Goal: Transaction & Acquisition: Book appointment/travel/reservation

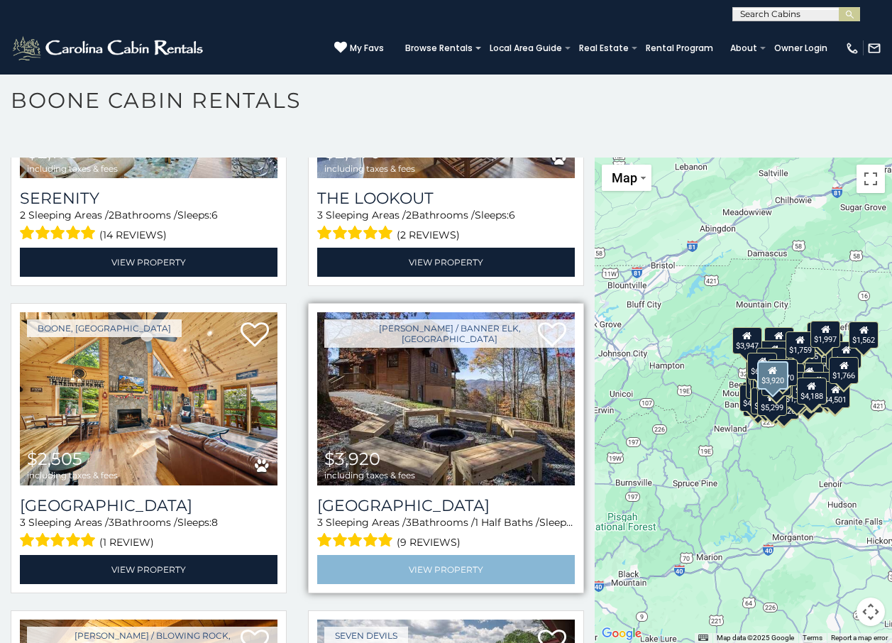
scroll to position [19845, 0]
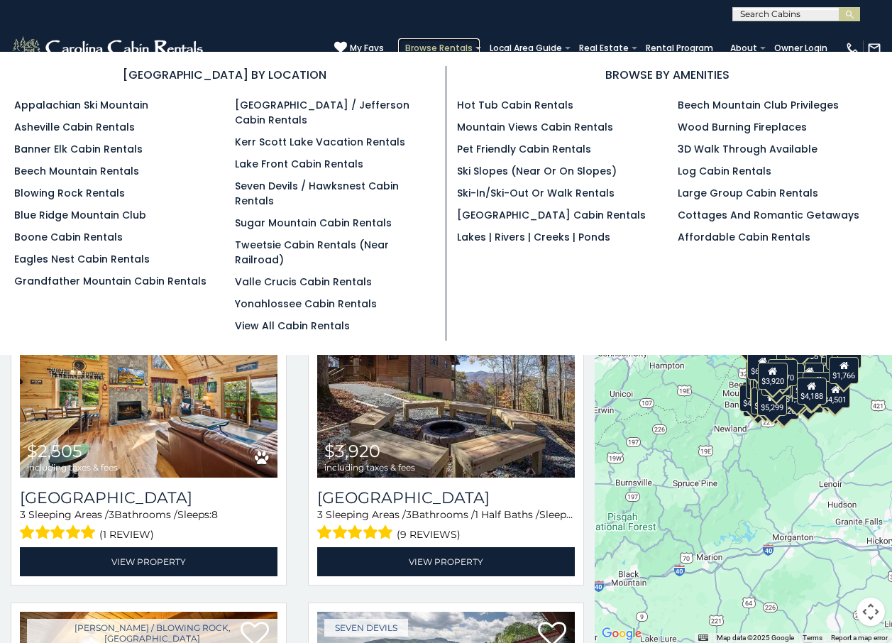
click at [442, 45] on link "Browse Rentals" at bounding box center [439, 48] width 82 height 20
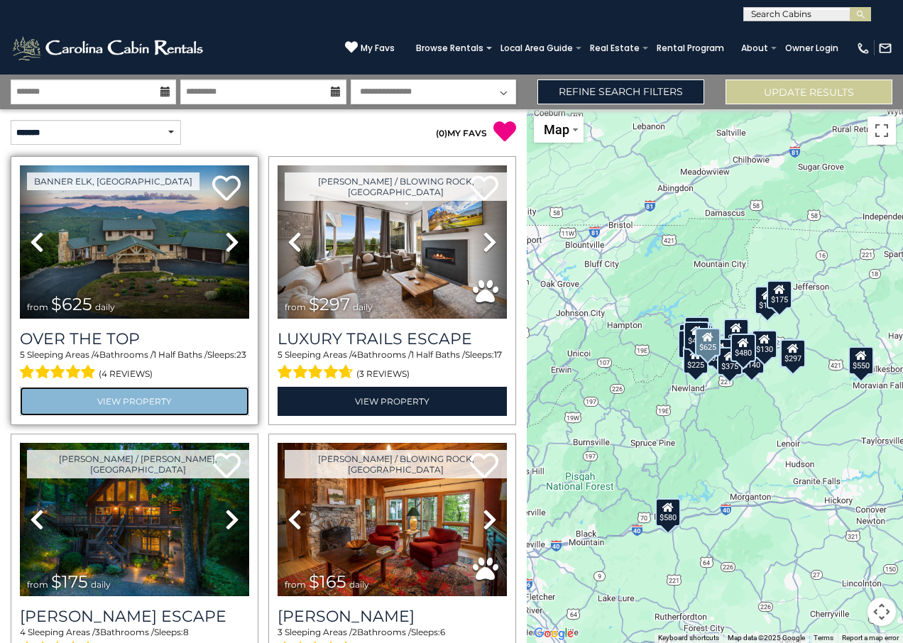
click at [85, 397] on link "View Property" at bounding box center [134, 401] width 229 height 29
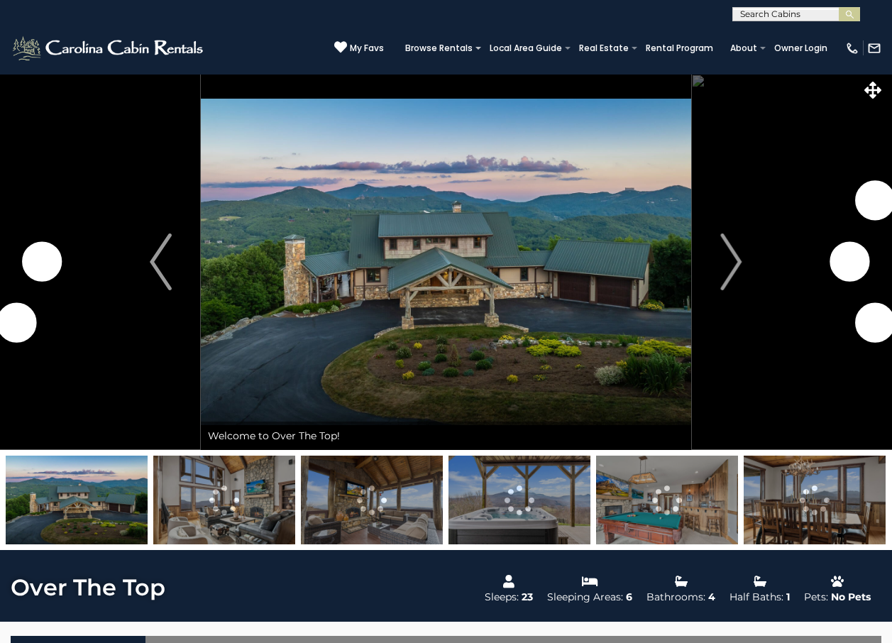
scroll to position [284, 0]
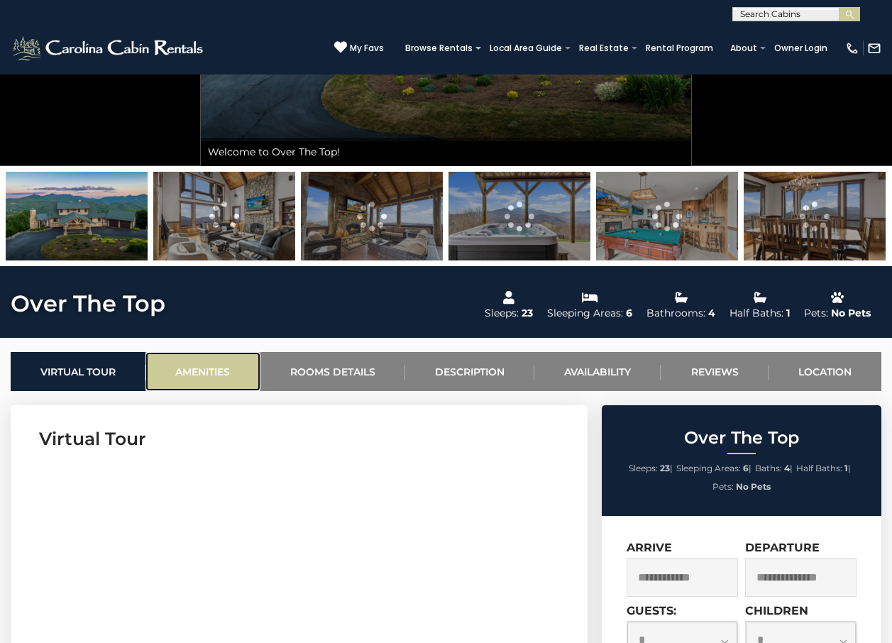
click at [217, 364] on link "Amenities" at bounding box center [203, 371] width 114 height 39
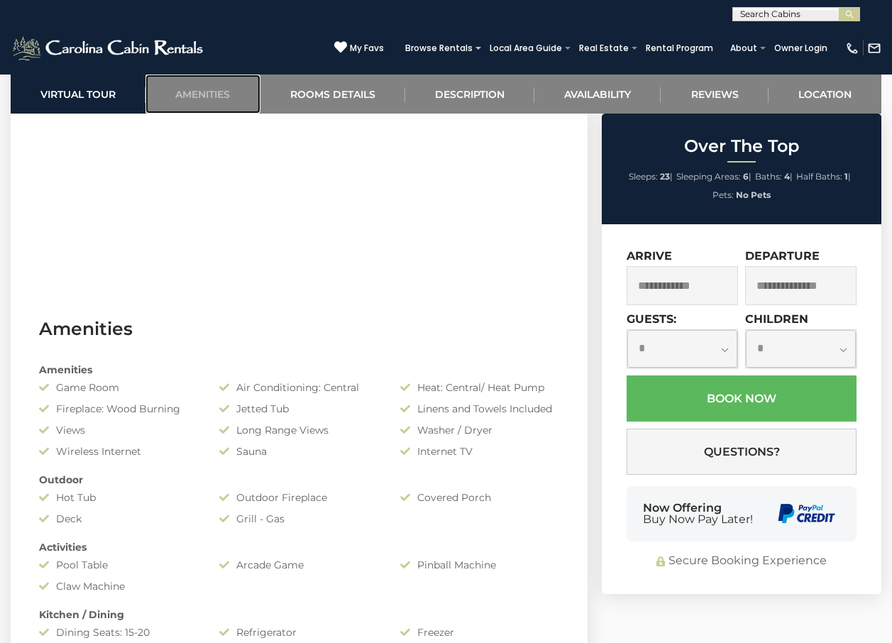
scroll to position [852, 0]
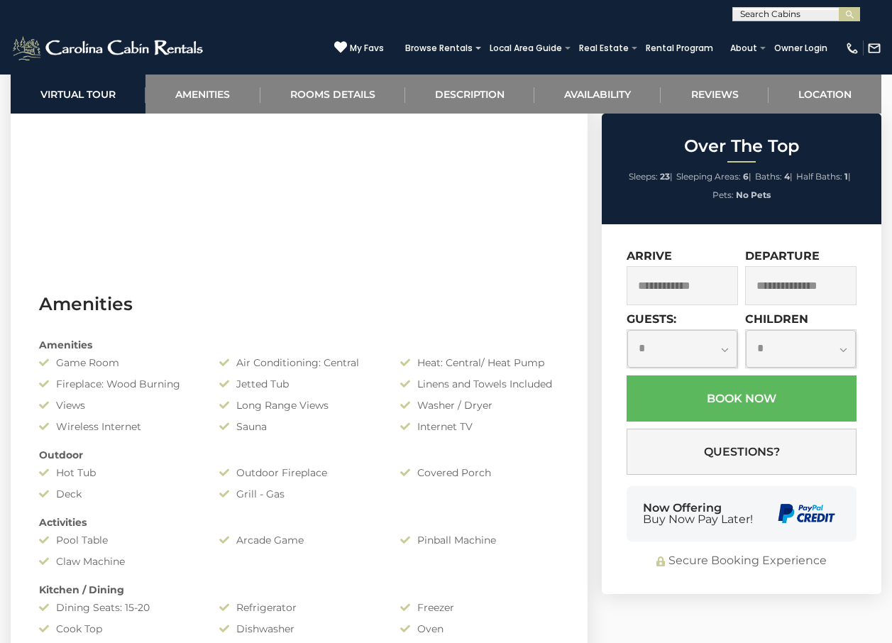
click at [677, 350] on select "**********" at bounding box center [683, 349] width 110 height 38
select select "*"
click at [628, 330] on select "**********" at bounding box center [683, 349] width 110 height 38
click at [786, 349] on select "**********" at bounding box center [801, 349] width 110 height 38
select select "*"
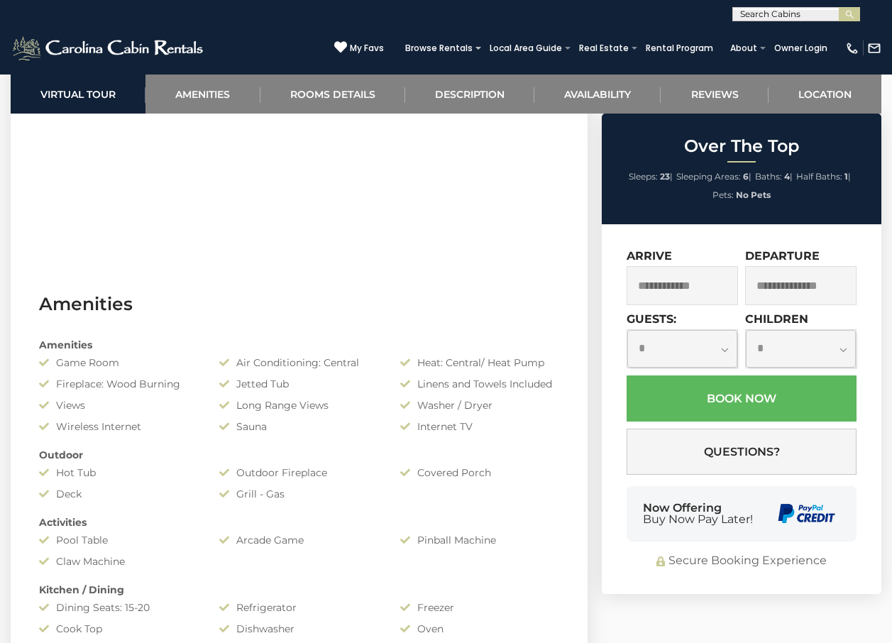
click at [746, 330] on select "**********" at bounding box center [801, 349] width 110 height 38
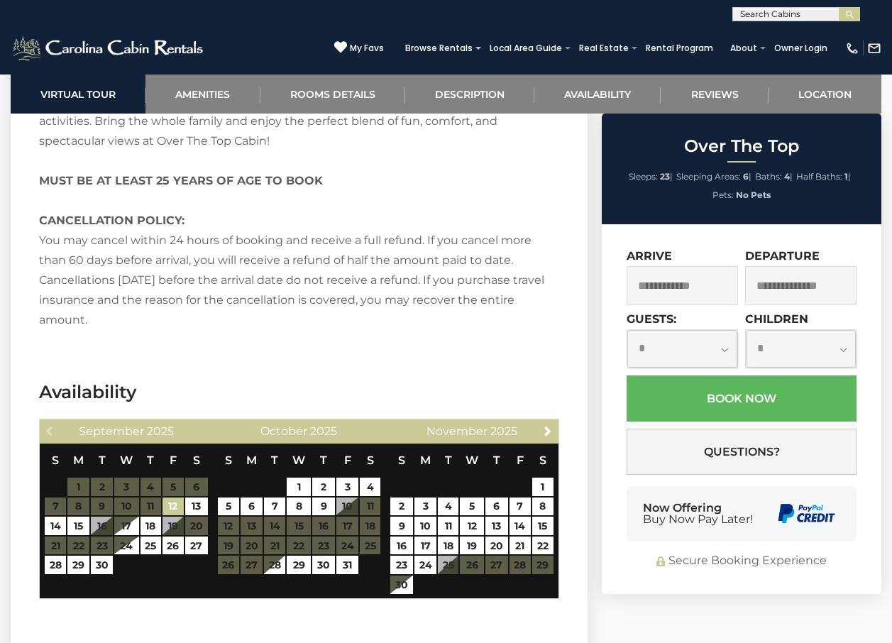
scroll to position [2485, 0]
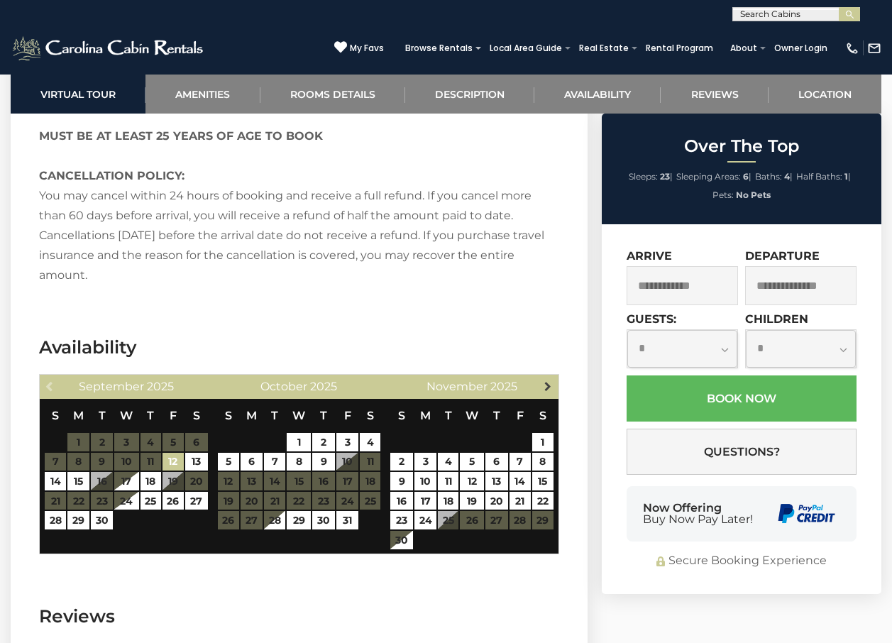
click at [550, 381] on span "Next" at bounding box center [547, 386] width 11 height 11
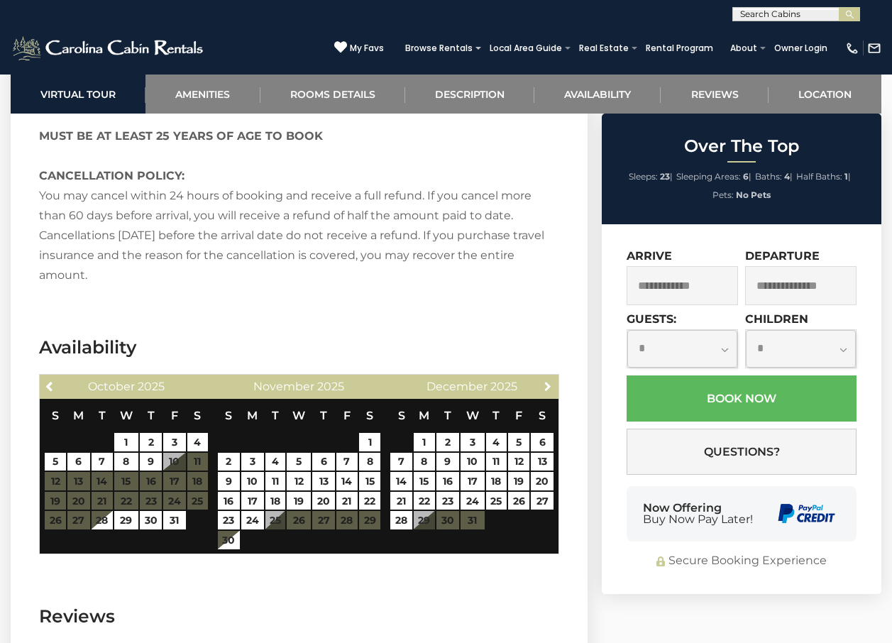
click at [550, 381] on span "Next" at bounding box center [547, 386] width 11 height 11
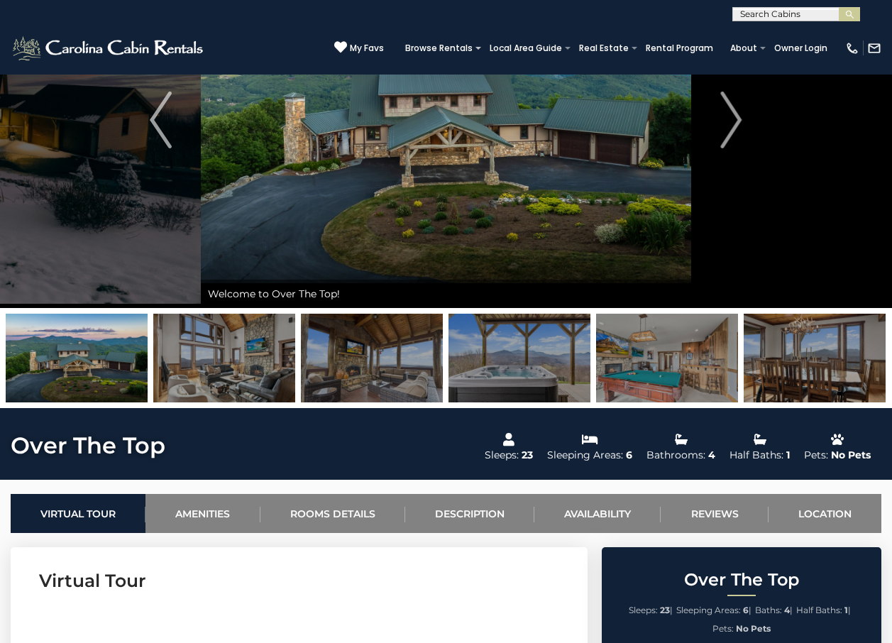
scroll to position [213, 0]
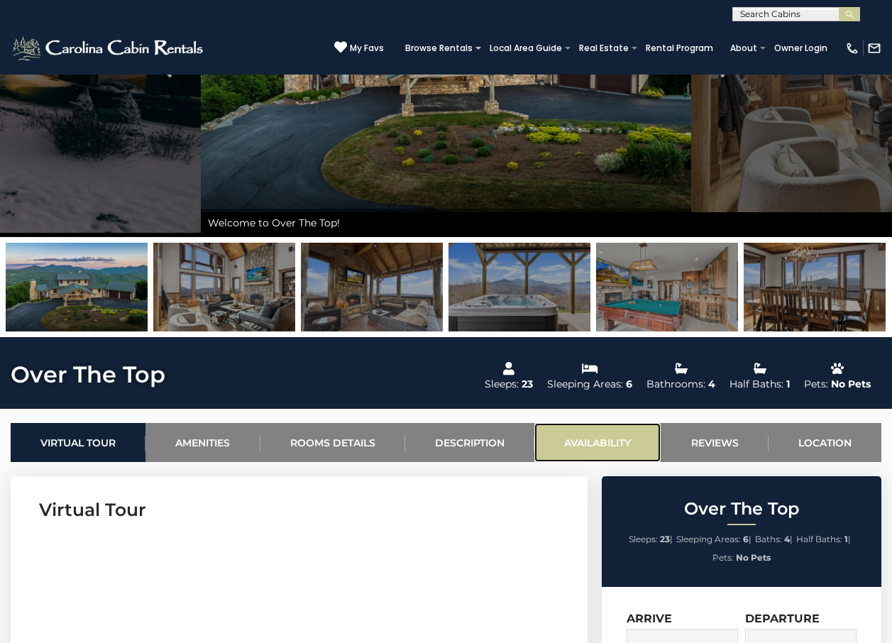
click at [569, 439] on link "Availability" at bounding box center [598, 442] width 126 height 39
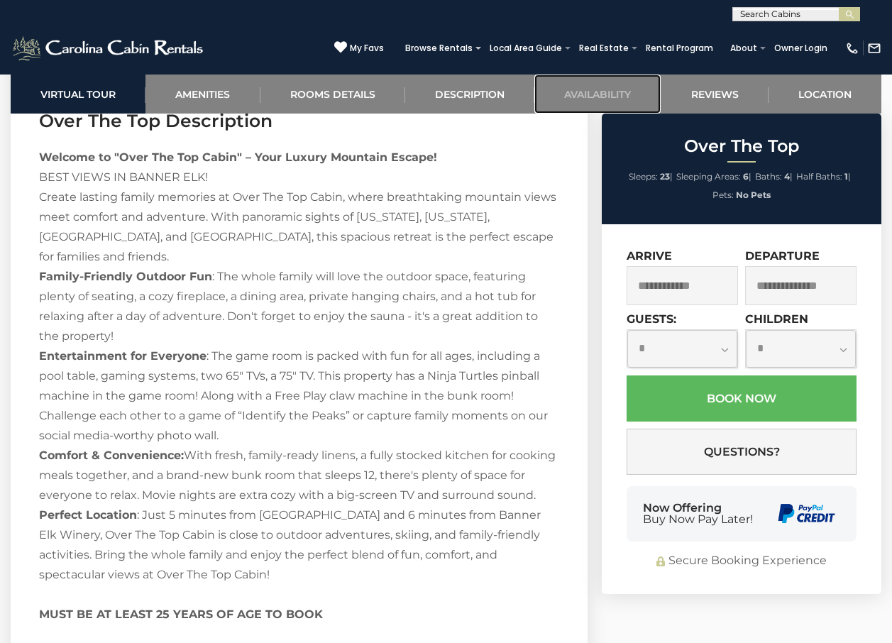
scroll to position [2672, 0]
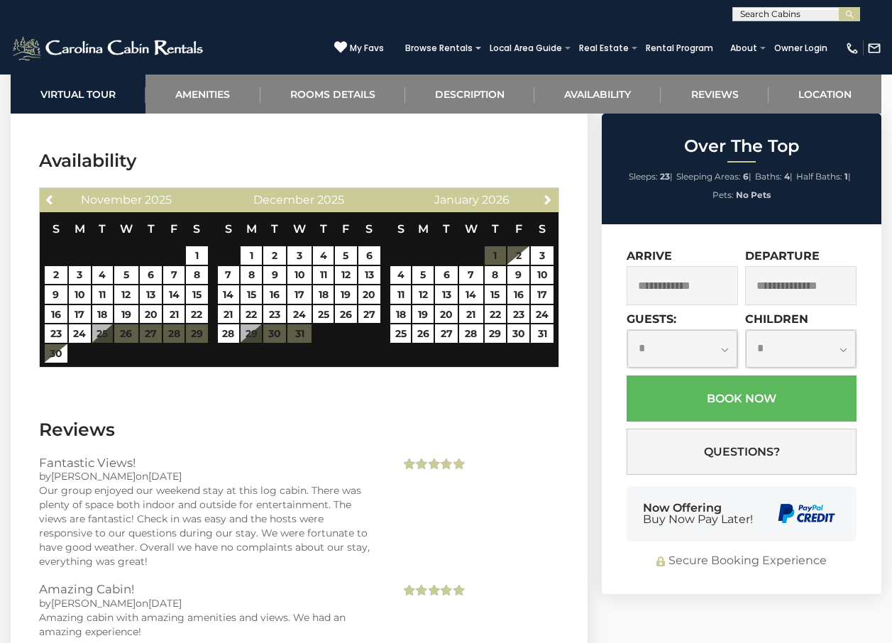
click at [659, 283] on input "text" at bounding box center [682, 285] width 111 height 39
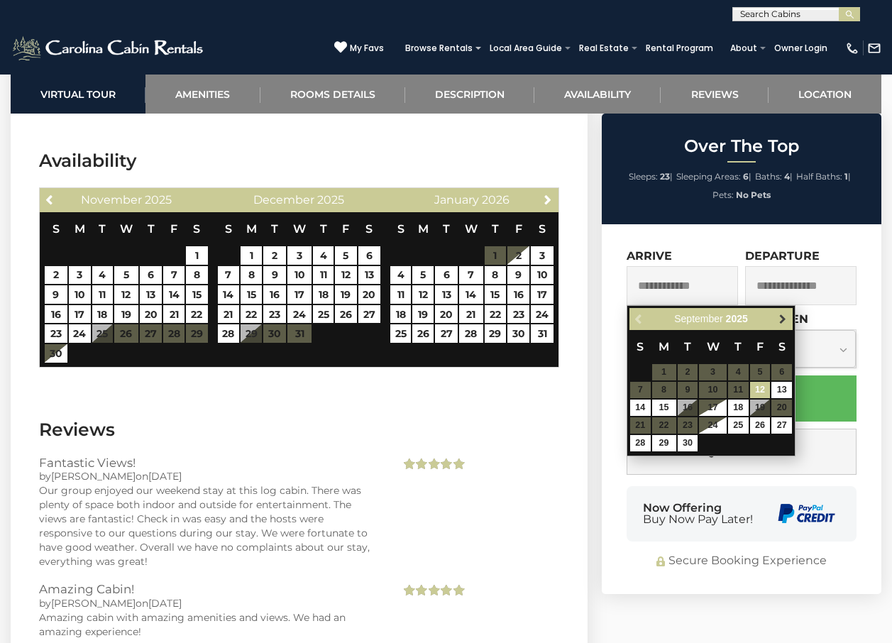
click at [777, 322] on span "Next" at bounding box center [782, 319] width 11 height 11
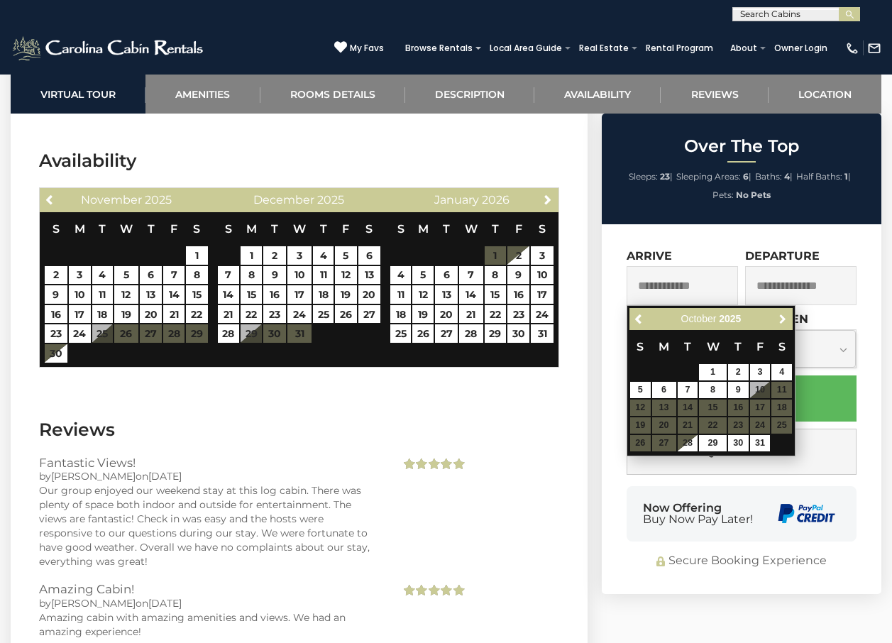
click at [777, 322] on span "Next" at bounding box center [782, 319] width 11 height 11
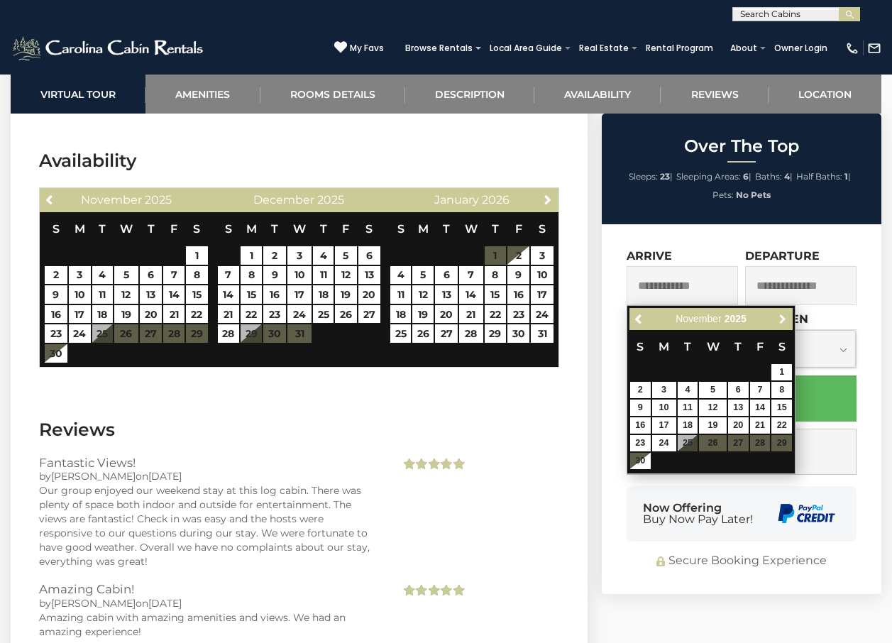
click at [777, 322] on span "Next" at bounding box center [782, 319] width 11 height 11
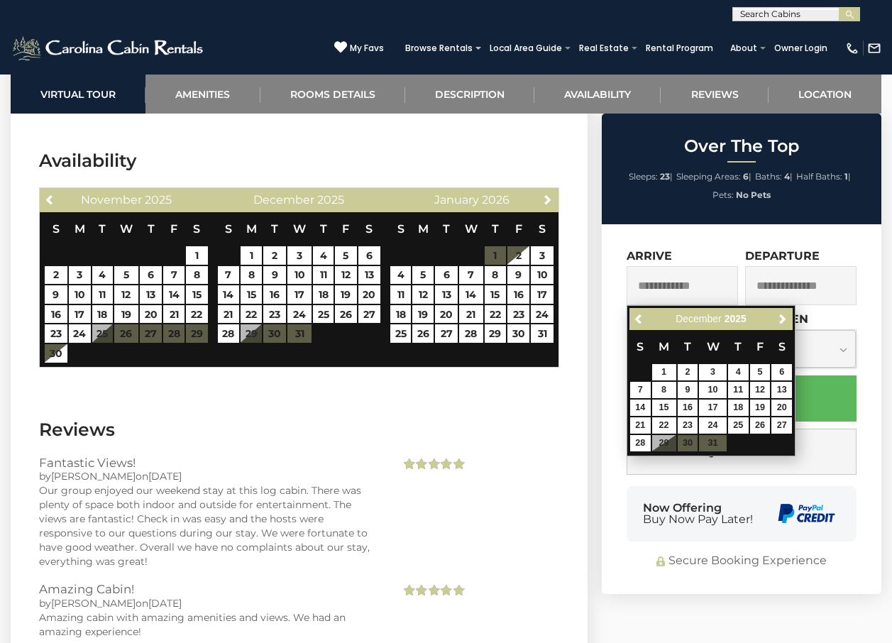
click at [669, 439] on table "S M T W T F S 1 2 3 4 5 6 7 8 9 10 11 12 13 14 15 16 17 18 19 20 21 22 23 24 25…" at bounding box center [711, 391] width 163 height 122
click at [655, 437] on table "S M T W T F S 1 2 3 4 5 6 7 8 9 10 11 12 13 14 15 16 17 18 19 20 21 22 23 24 25…" at bounding box center [711, 391] width 163 height 122
click at [659, 438] on table "S M T W T F S 1 2 3 4 5 6 7 8 9 10 11 12 13 14 15 16 17 18 19 20 21 22 23 24 25…" at bounding box center [711, 391] width 163 height 122
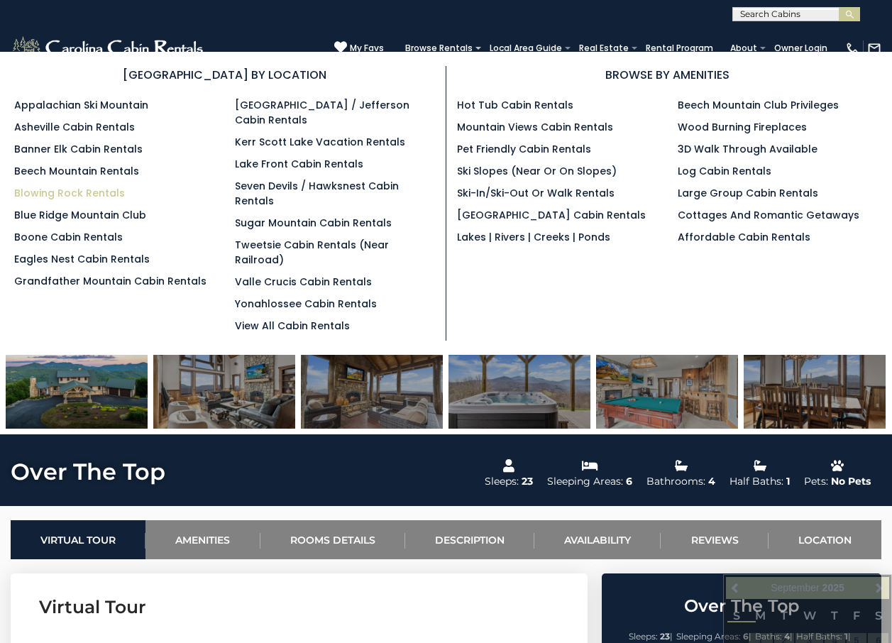
scroll to position [540, 0]
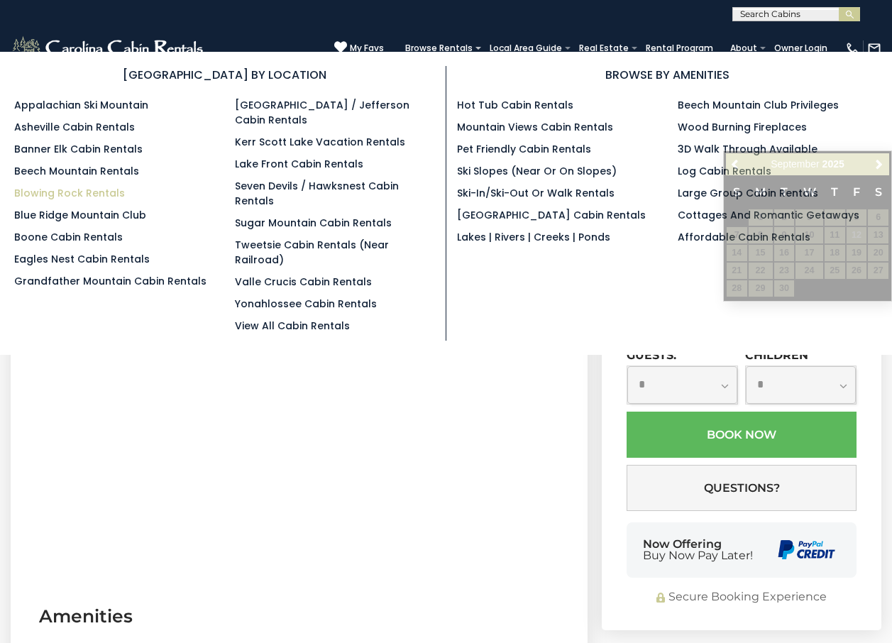
click at [95, 190] on link "Blowing Rock Rentals" at bounding box center [69, 193] width 111 height 14
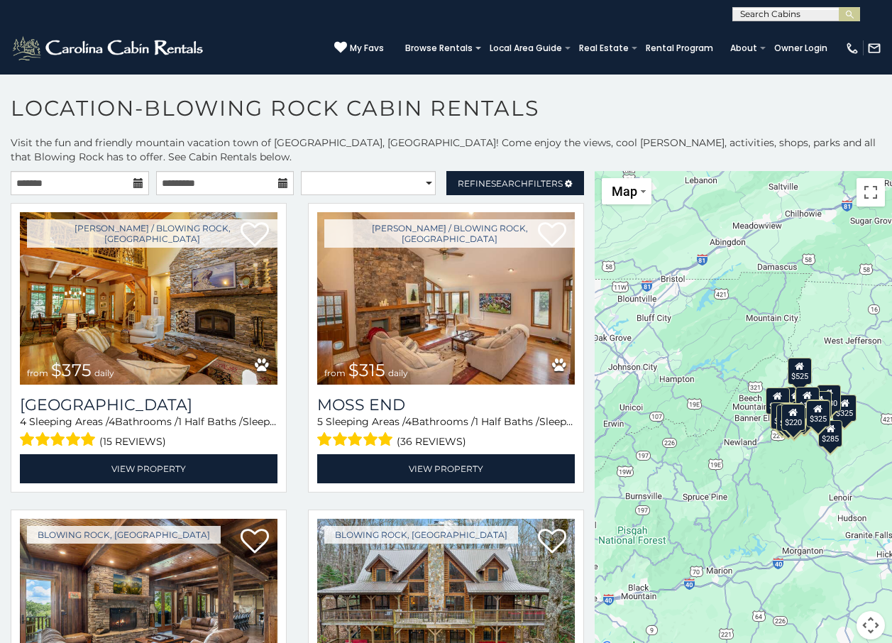
click at [136, 183] on icon at bounding box center [138, 183] width 10 height 10
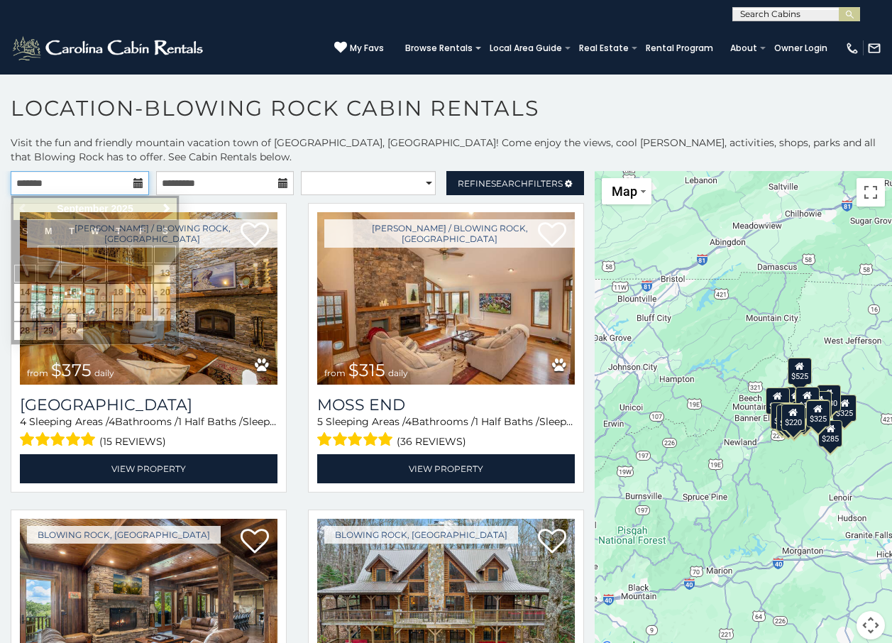
click at [117, 183] on input "text" at bounding box center [80, 183] width 138 height 24
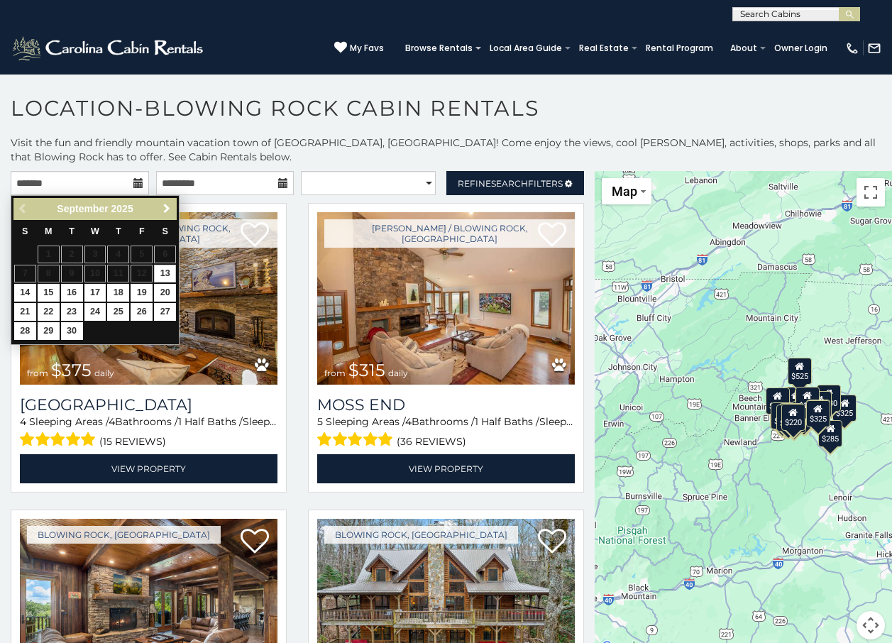
click at [161, 207] on span "Next" at bounding box center [166, 208] width 11 height 11
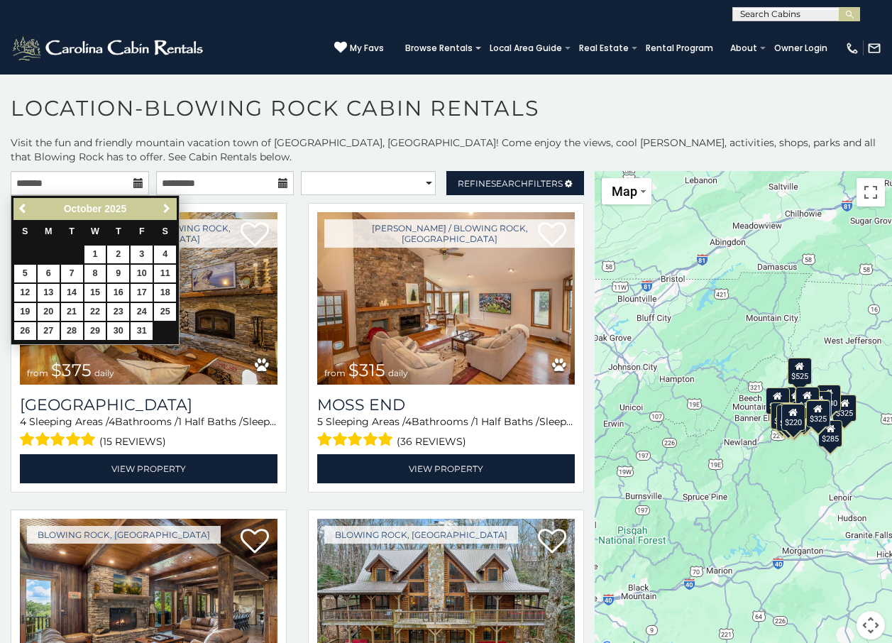
click at [161, 207] on span "Next" at bounding box center [166, 208] width 11 height 11
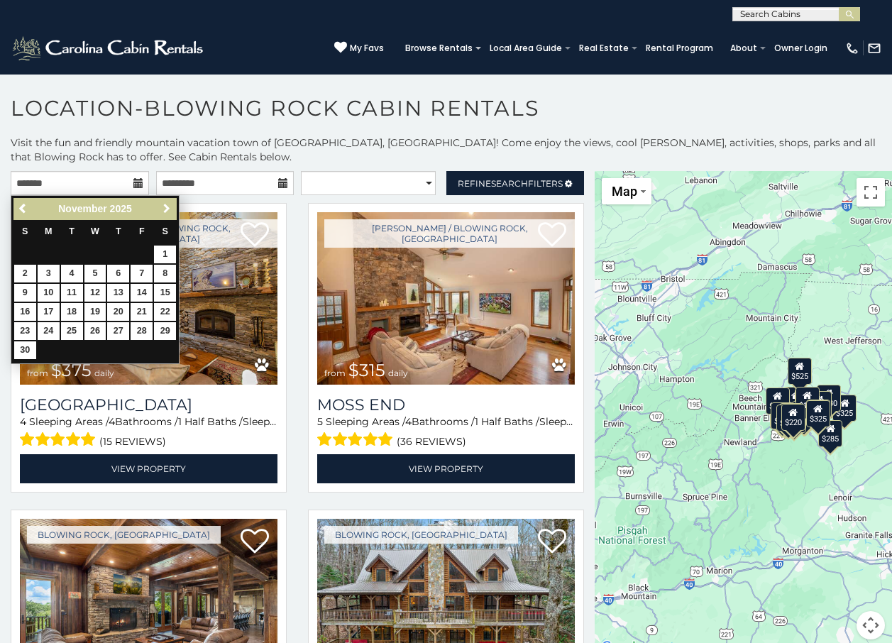
click at [161, 207] on span "Next" at bounding box center [166, 208] width 11 height 11
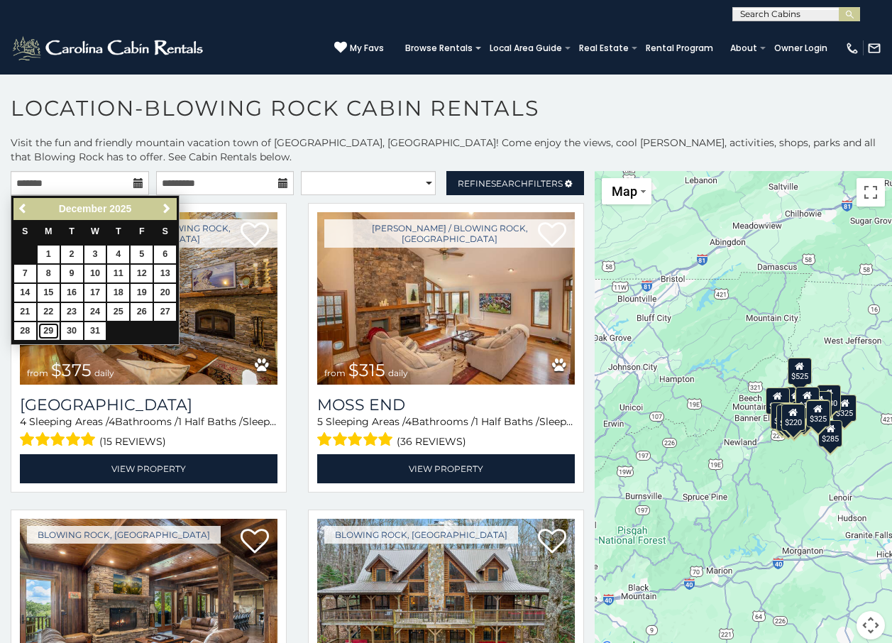
click at [50, 332] on link "29" at bounding box center [49, 331] width 22 height 18
type input "**********"
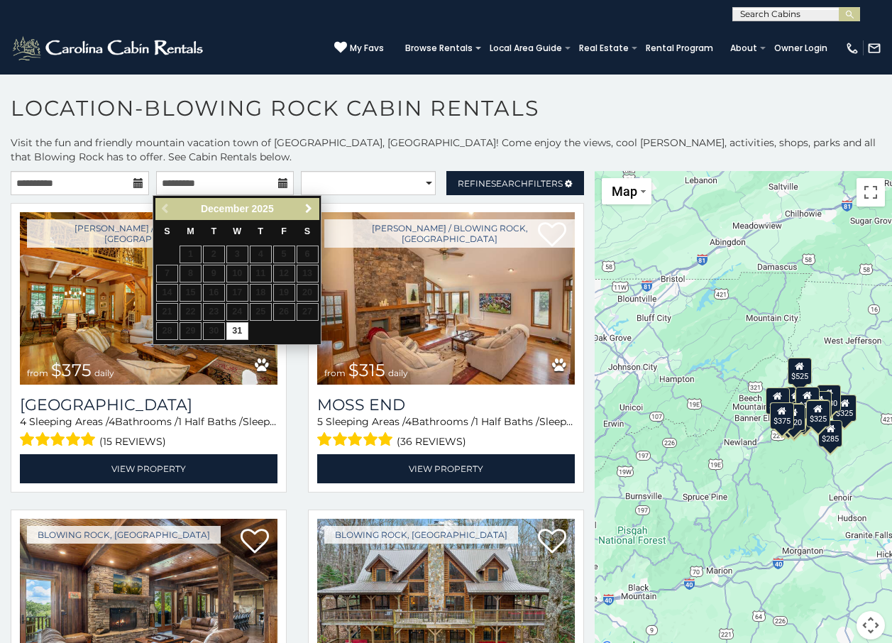
click at [313, 211] on span "Next" at bounding box center [308, 208] width 11 height 11
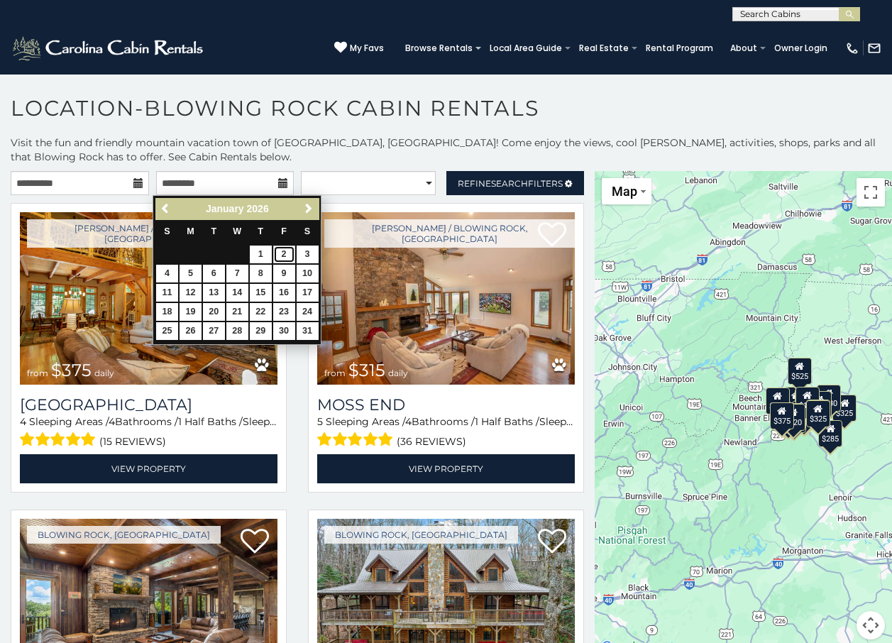
click at [286, 250] on link "2" at bounding box center [284, 255] width 22 height 18
type input "**********"
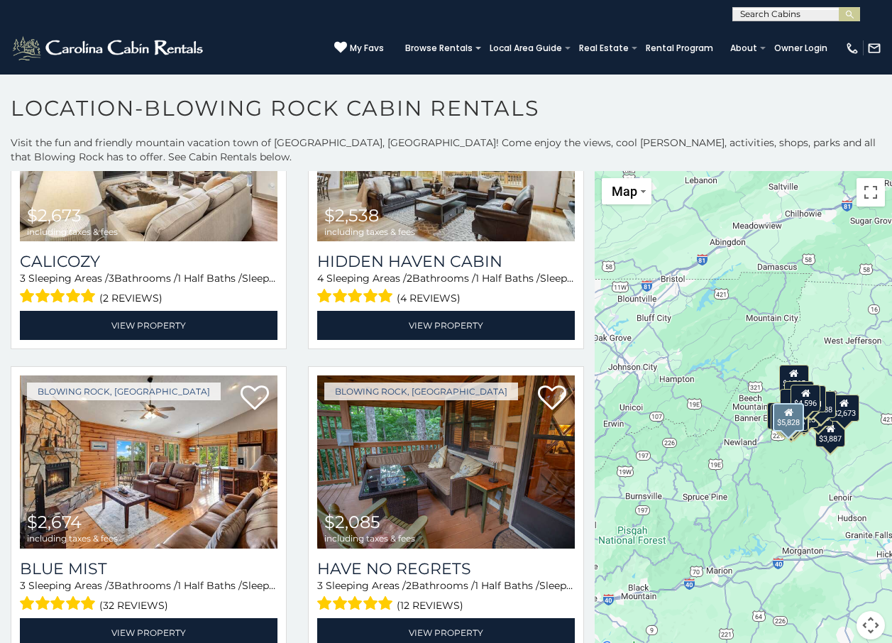
scroll to position [3834, 0]
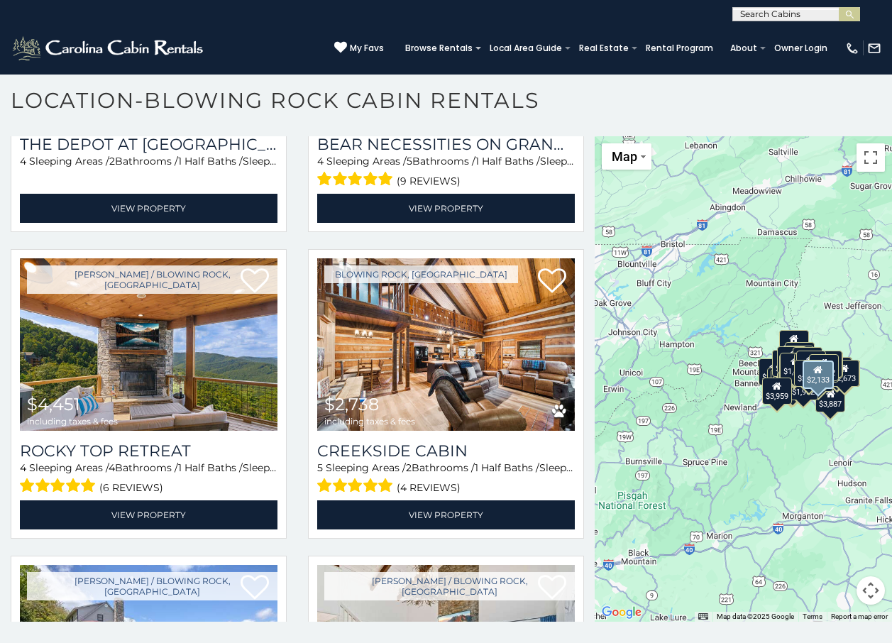
scroll to position [11239, 0]
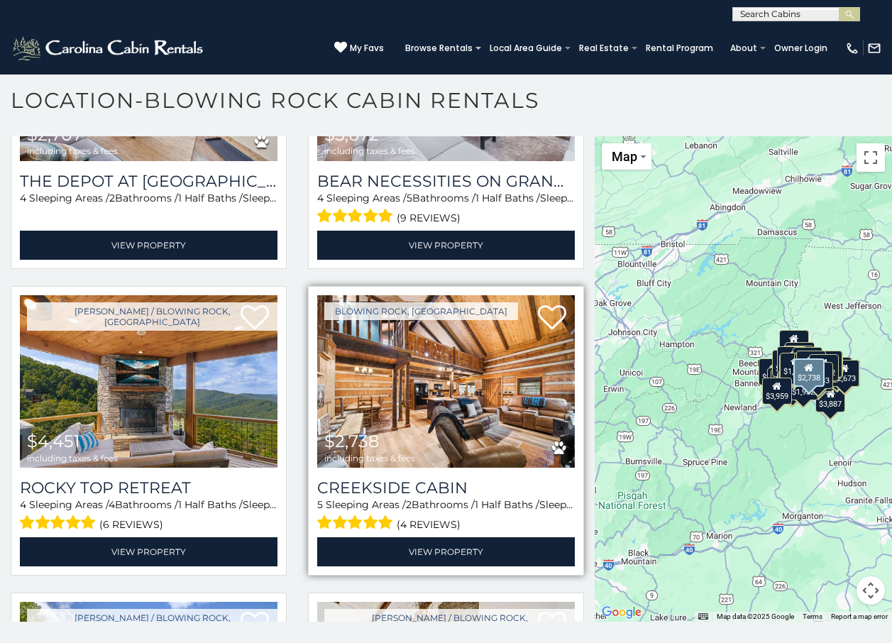
click at [379, 427] on span "$2,738 including taxes & fees" at bounding box center [369, 447] width 105 height 40
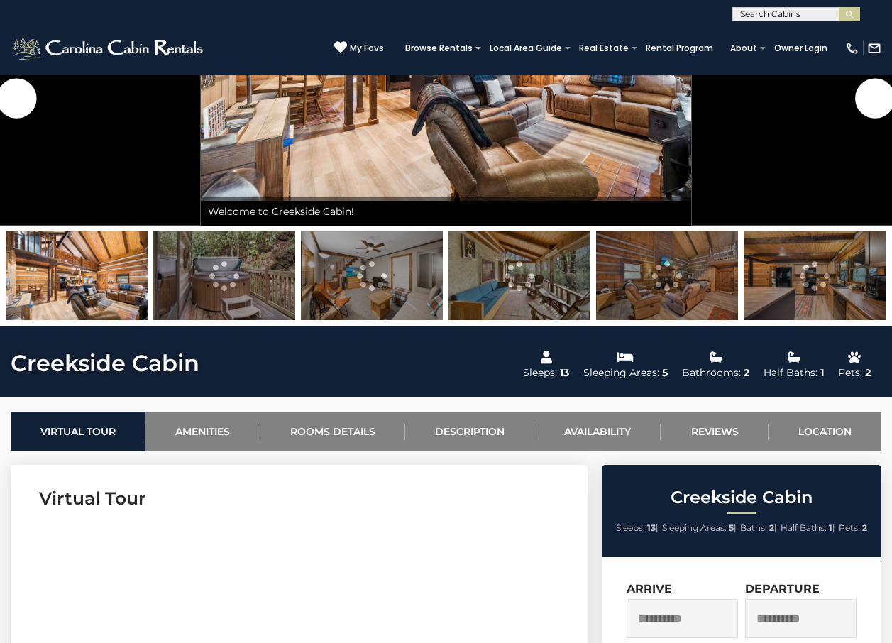
scroll to position [284, 0]
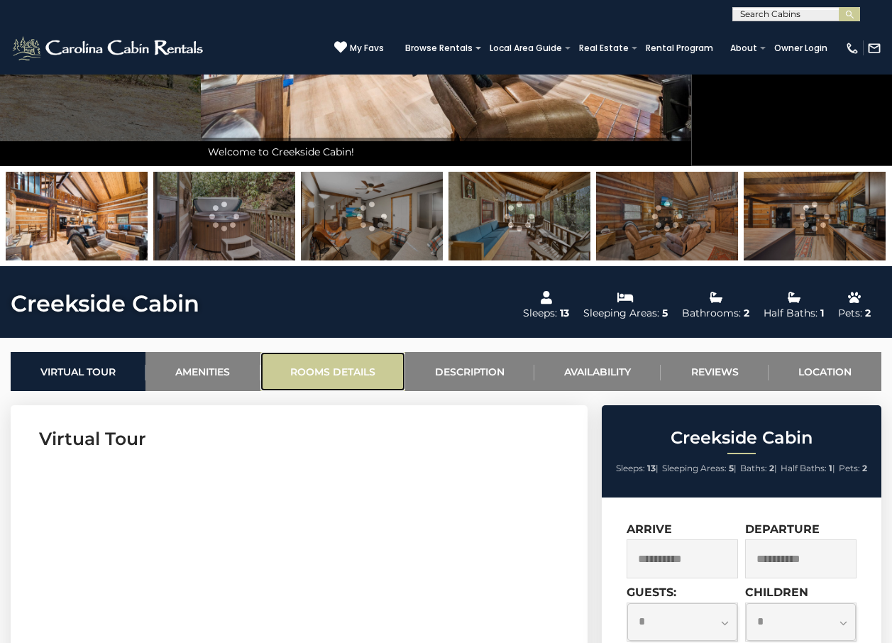
click at [367, 365] on link "Rooms Details" at bounding box center [333, 371] width 145 height 39
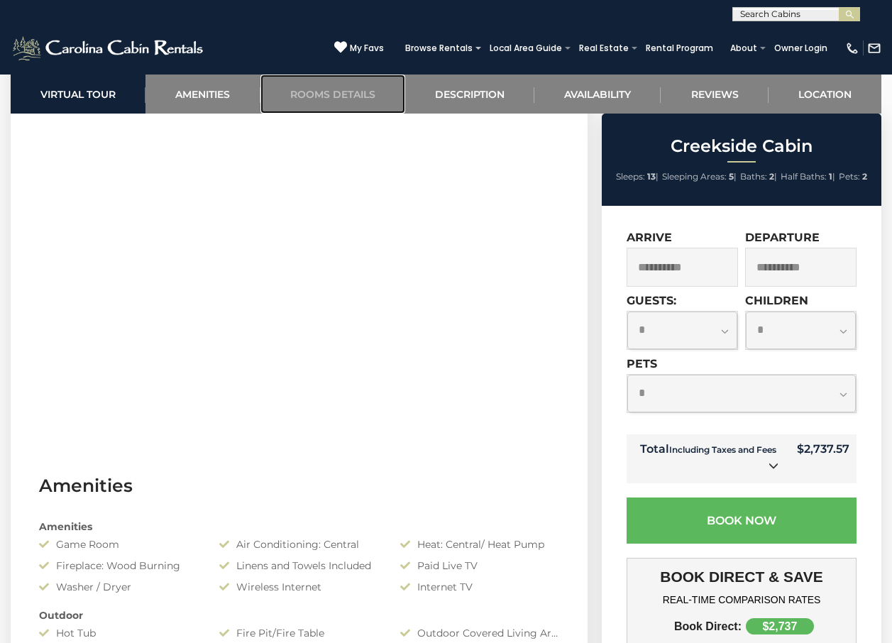
scroll to position [586, 0]
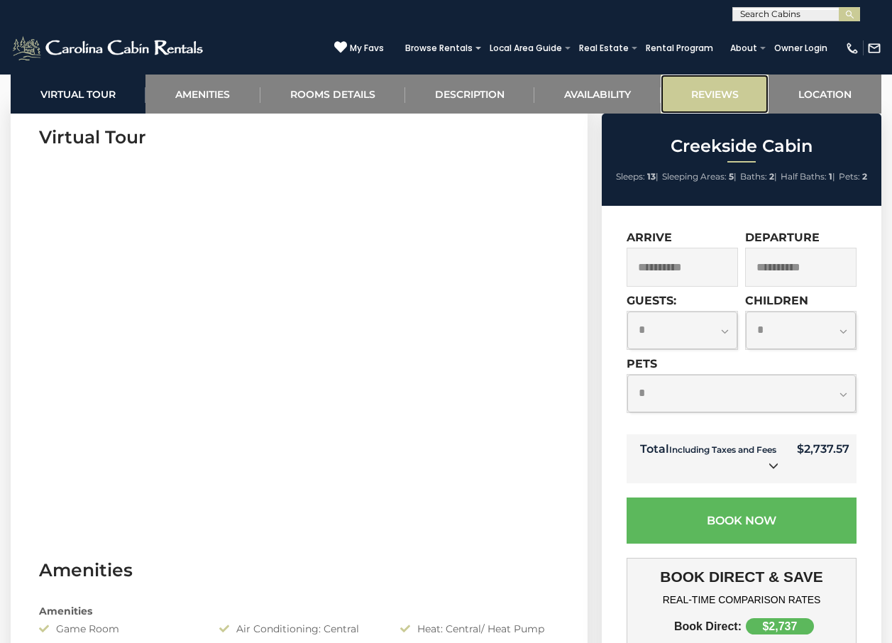
click at [697, 94] on link "Reviews" at bounding box center [714, 94] width 107 height 39
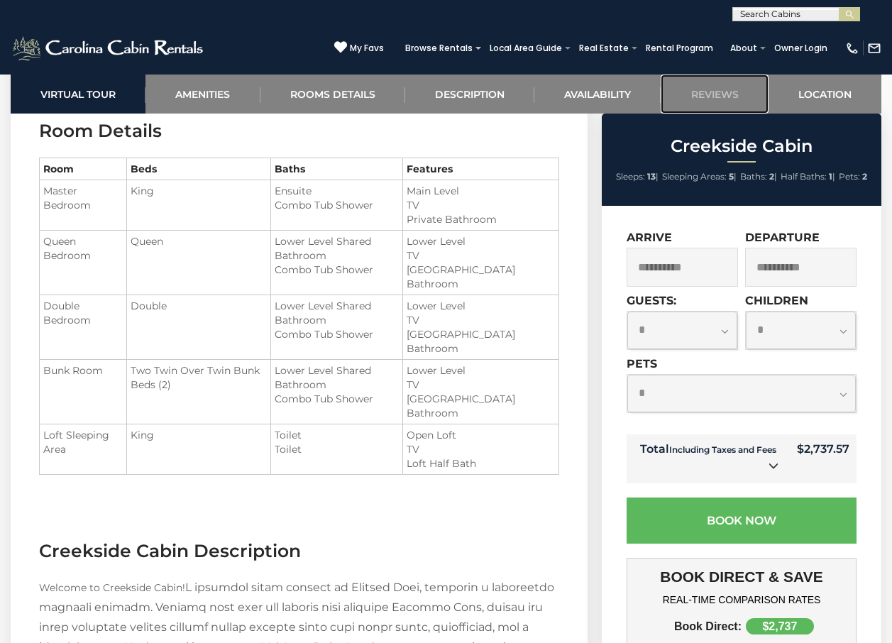
scroll to position [1588, 0]
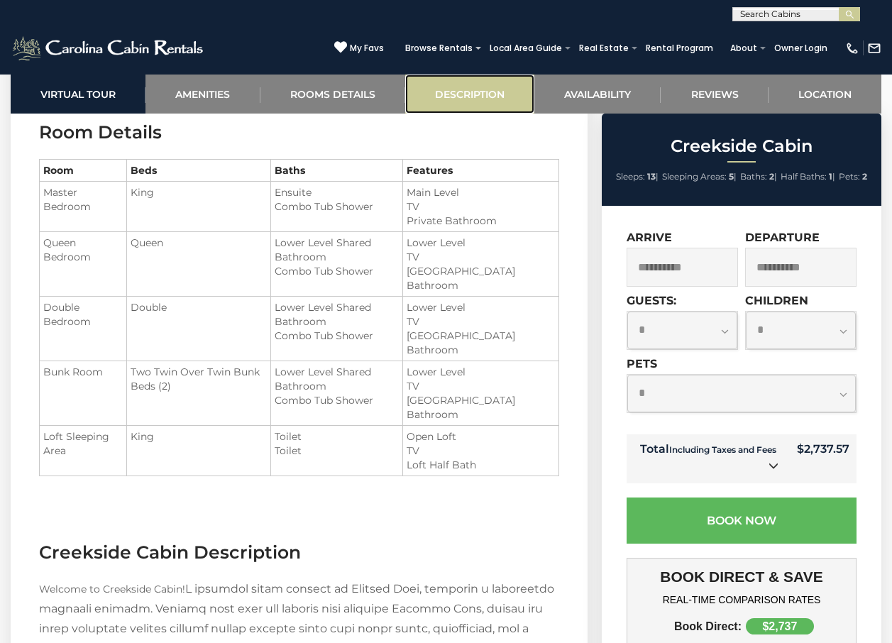
click at [479, 94] on link "Description" at bounding box center [469, 94] width 129 height 39
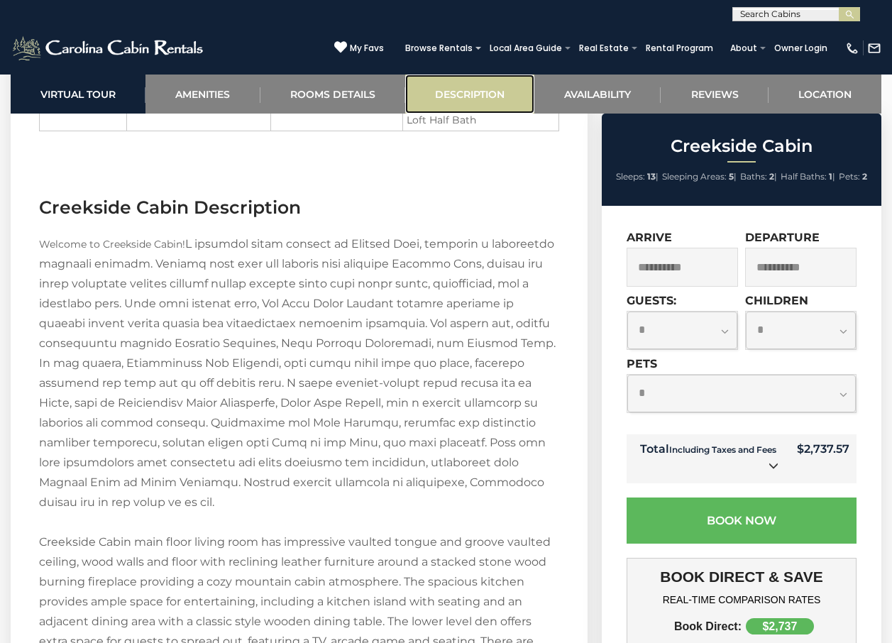
scroll to position [2000, 0]
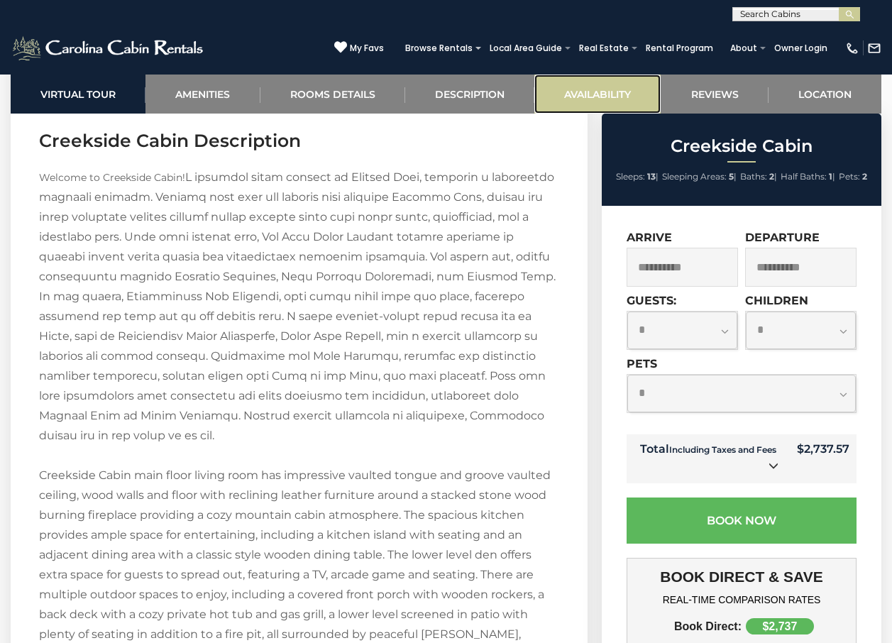
click at [568, 94] on link "Availability" at bounding box center [598, 94] width 126 height 39
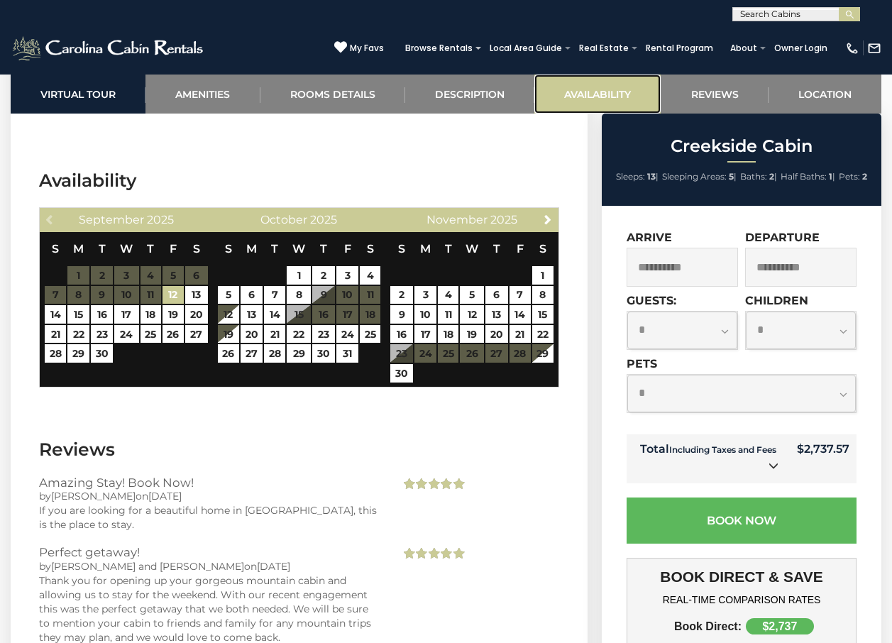
scroll to position [3023, 0]
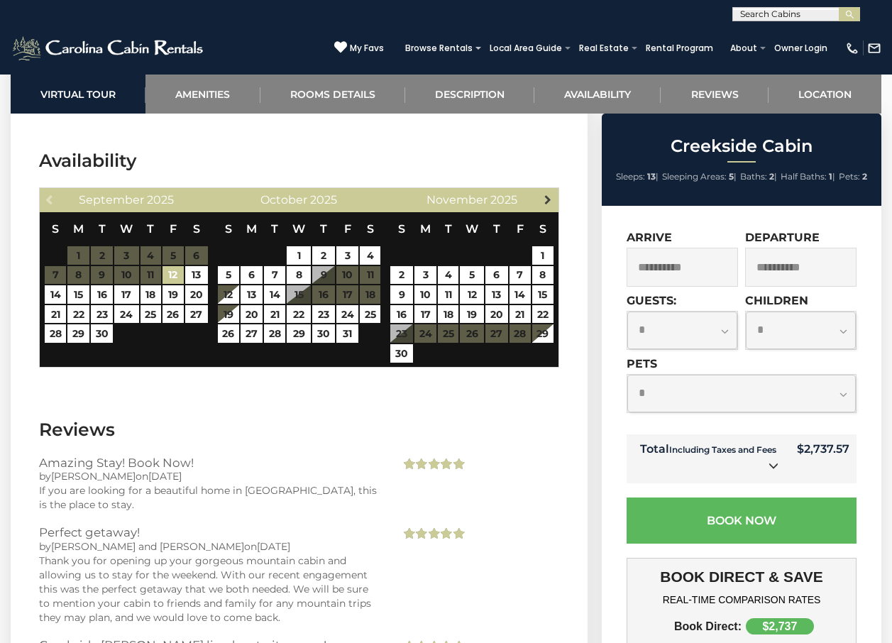
click at [552, 194] on span "Next" at bounding box center [547, 199] width 11 height 11
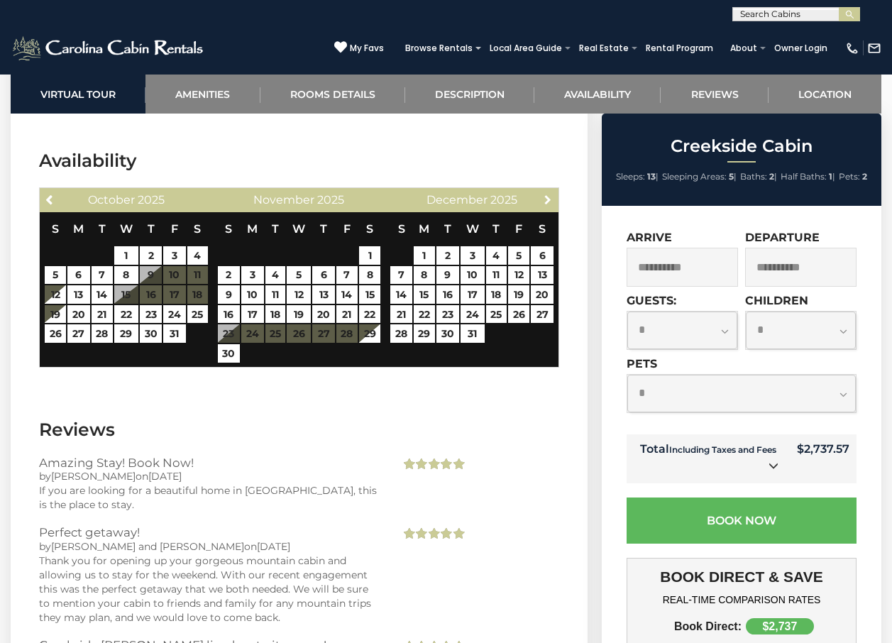
click at [552, 194] on span "Next" at bounding box center [547, 199] width 11 height 11
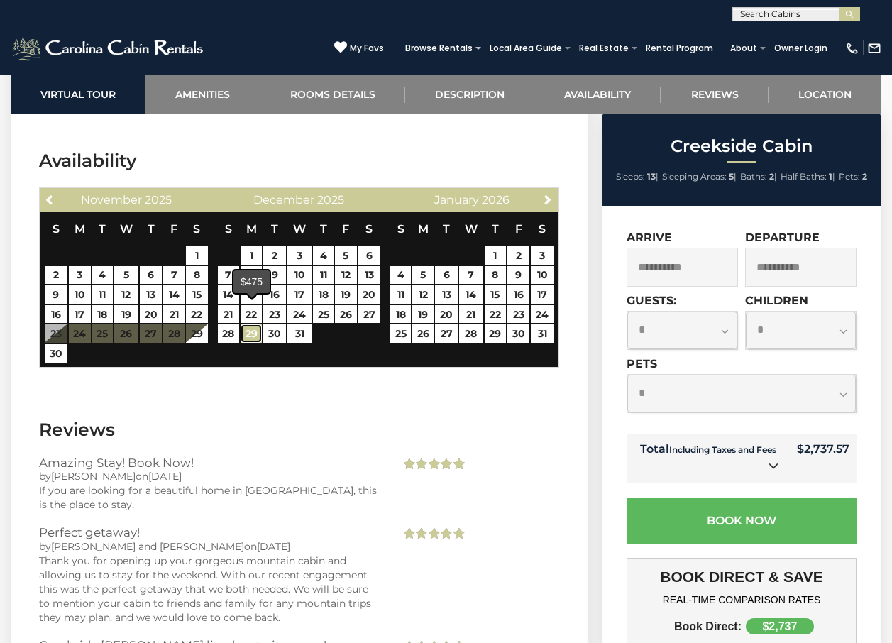
click at [255, 324] on link "29" at bounding box center [251, 333] width 21 height 18
type input "**********"
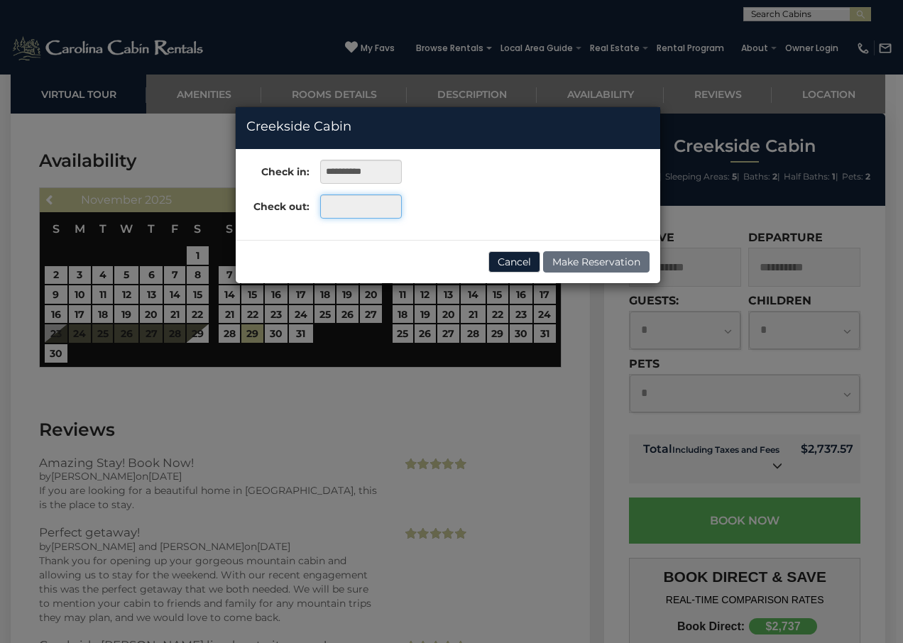
click at [386, 206] on input "text" at bounding box center [361, 207] width 82 height 24
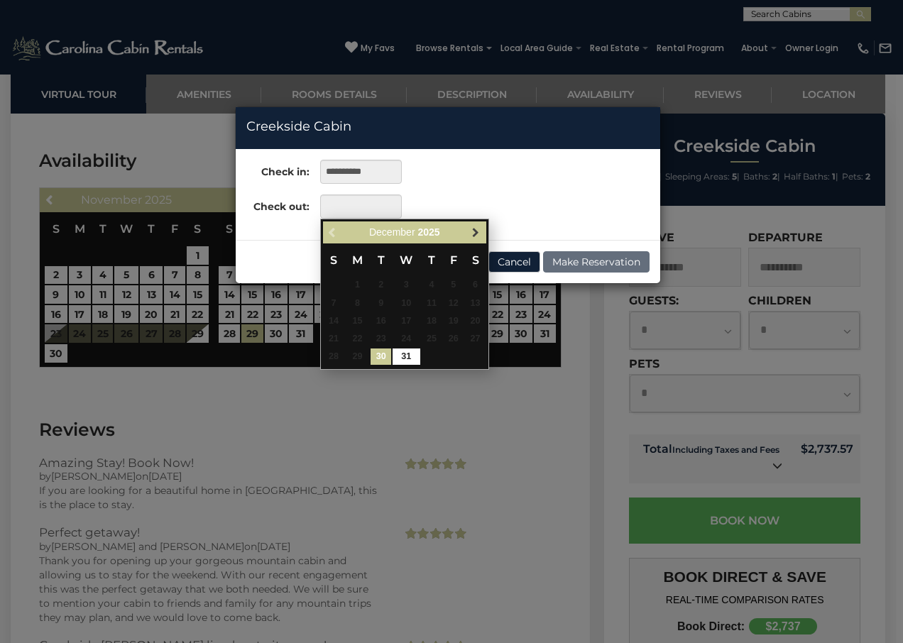
click at [474, 230] on span "Next" at bounding box center [475, 231] width 11 height 11
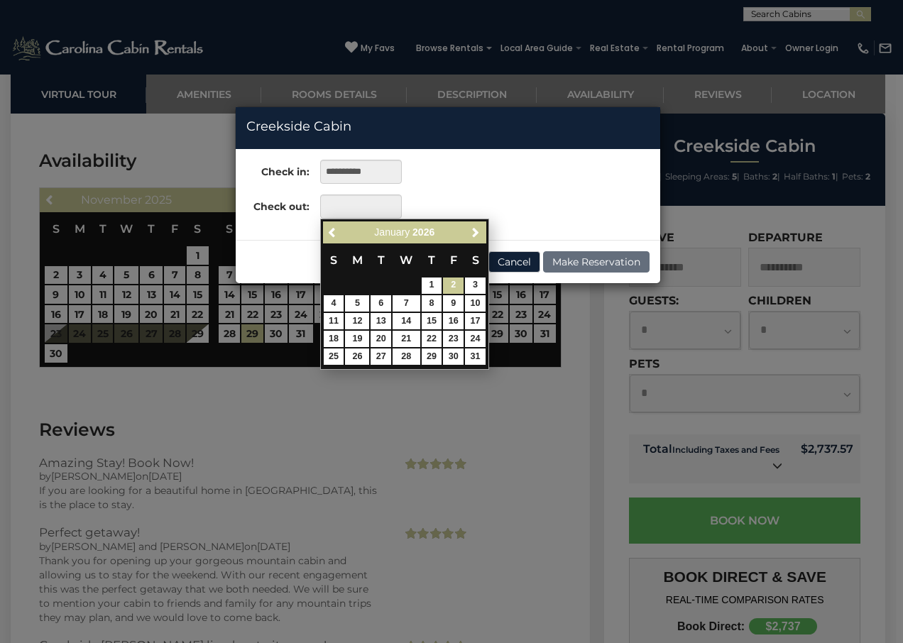
click at [454, 282] on link "2" at bounding box center [453, 286] width 21 height 16
type input "**********"
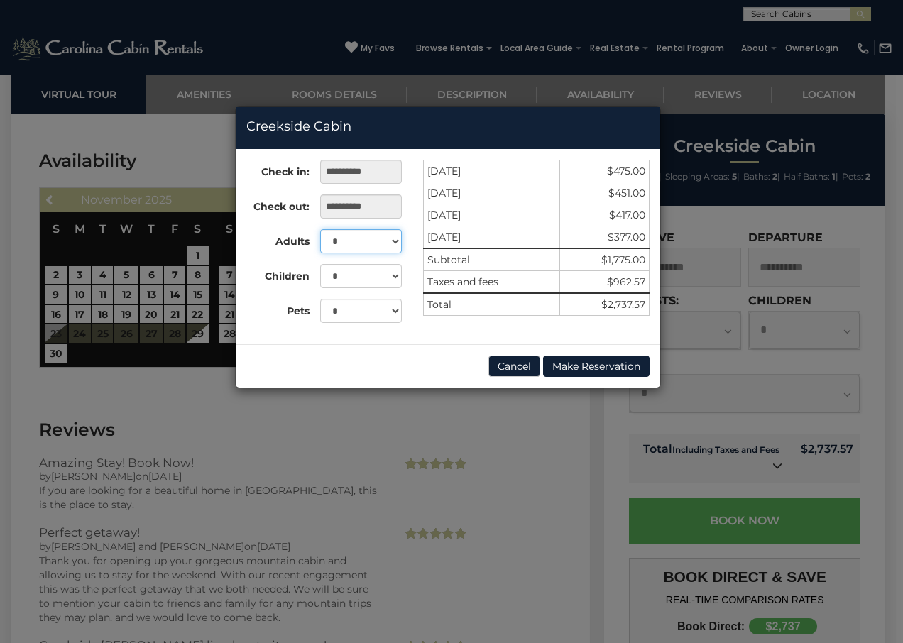
click at [394, 241] on select "* * * * * * * * * ** ** ** **" at bounding box center [361, 241] width 82 height 24
select select "*"
click at [320, 229] on select "* * * * * * * * * ** ** ** **" at bounding box center [361, 241] width 82 height 24
click at [391, 278] on select "* * * * * * * * * * ** ** ** **" at bounding box center [361, 276] width 82 height 24
select select "*"
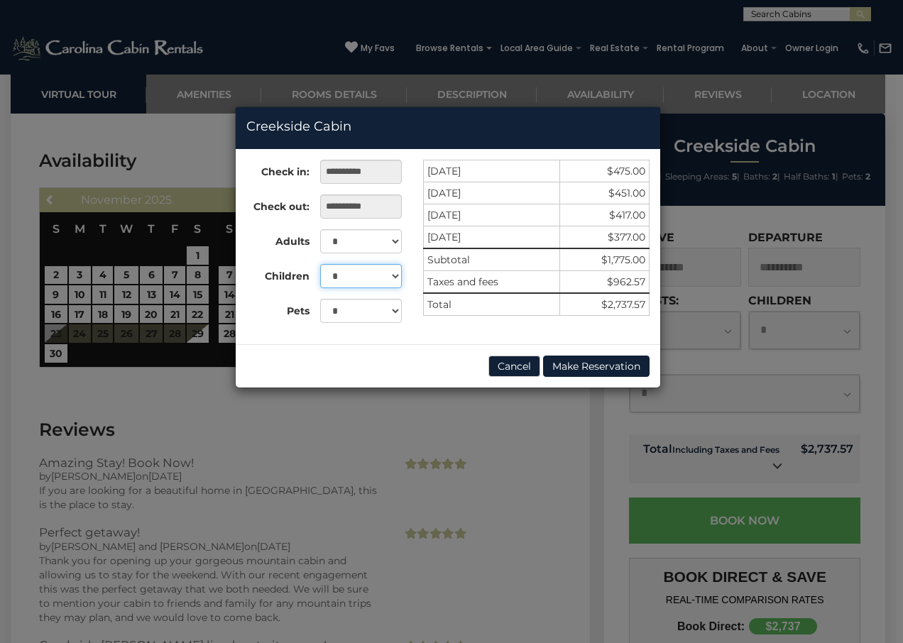
click at [320, 264] on select "* * * * * * * * * * ** ** ** **" at bounding box center [361, 276] width 82 height 24
click at [575, 452] on div "**********" at bounding box center [451, 321] width 903 height 643
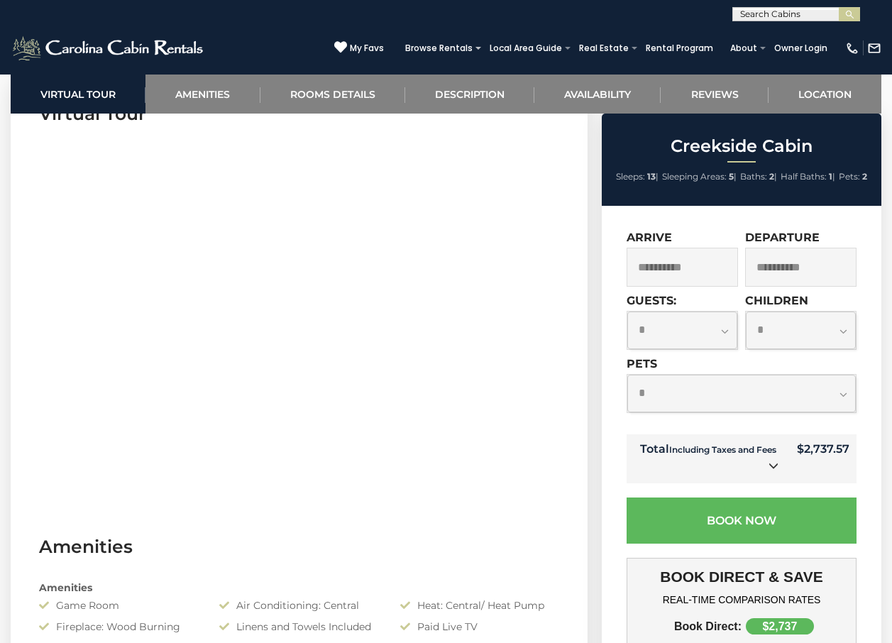
scroll to position [467, 0]
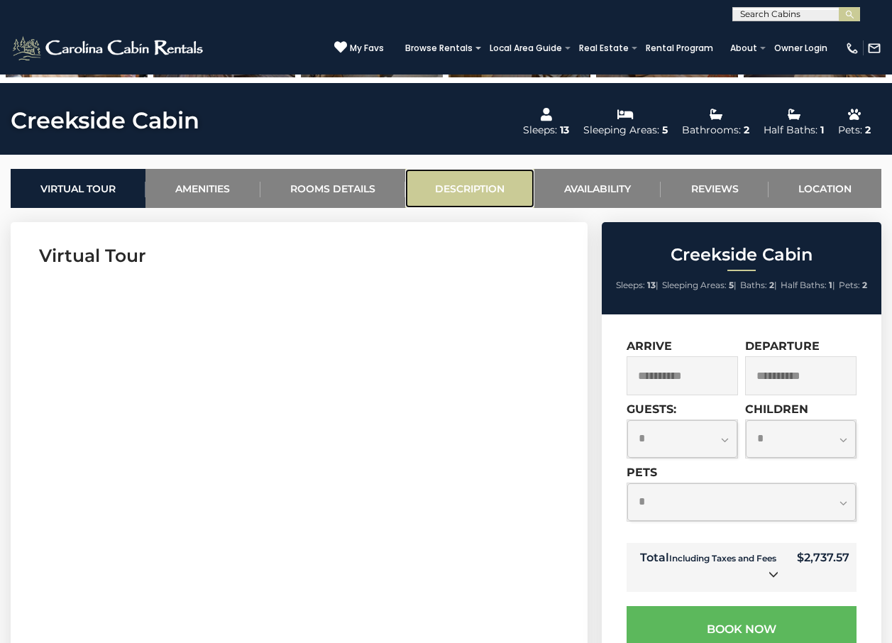
click at [457, 189] on link "Description" at bounding box center [469, 188] width 129 height 39
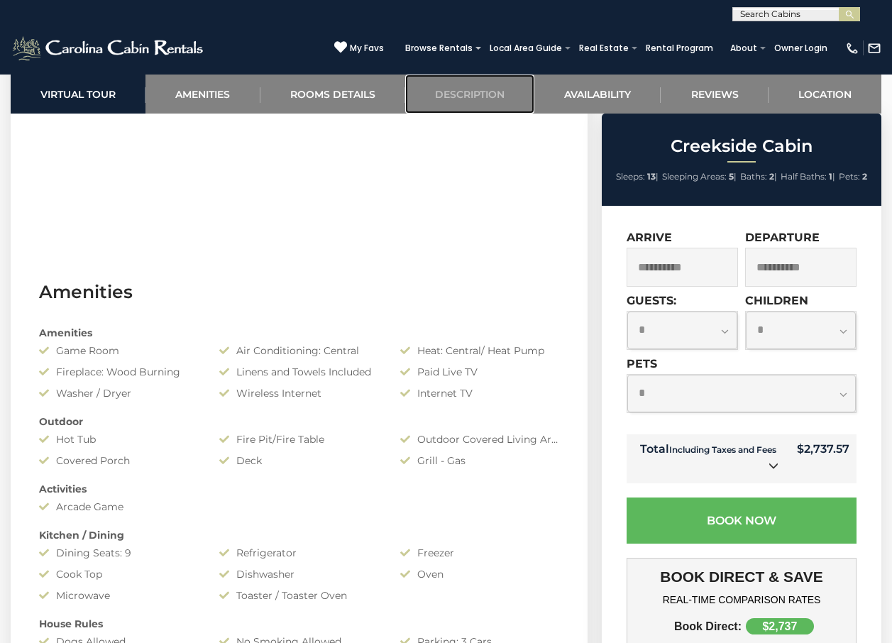
scroll to position [651, 0]
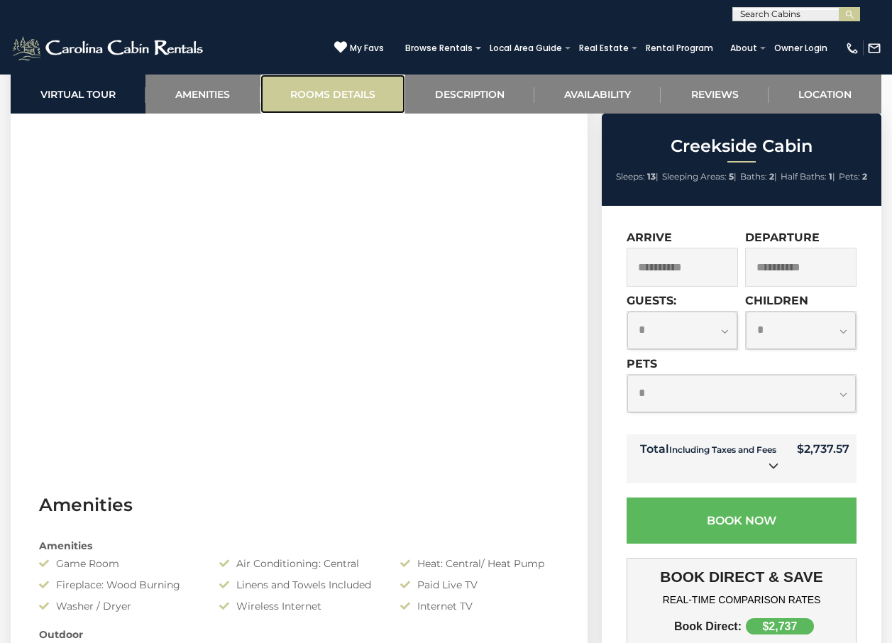
click at [334, 86] on link "Rooms Details" at bounding box center [333, 94] width 145 height 39
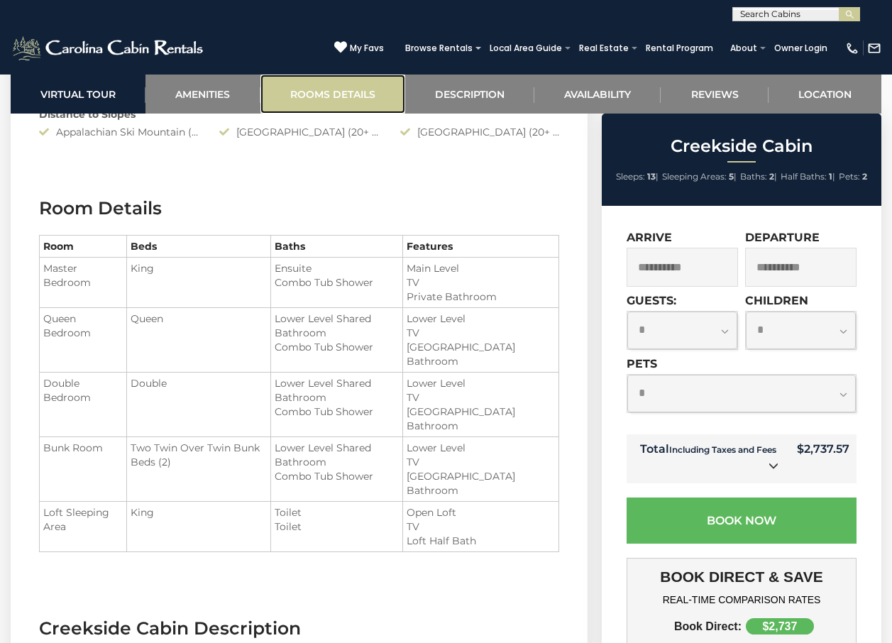
scroll to position [1580, 0]
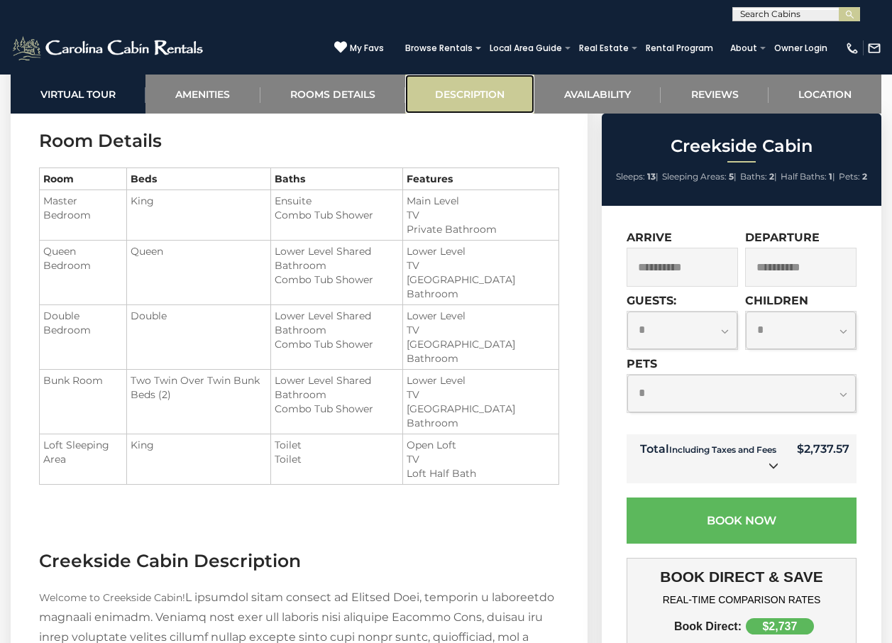
click at [439, 97] on link "Description" at bounding box center [469, 94] width 129 height 39
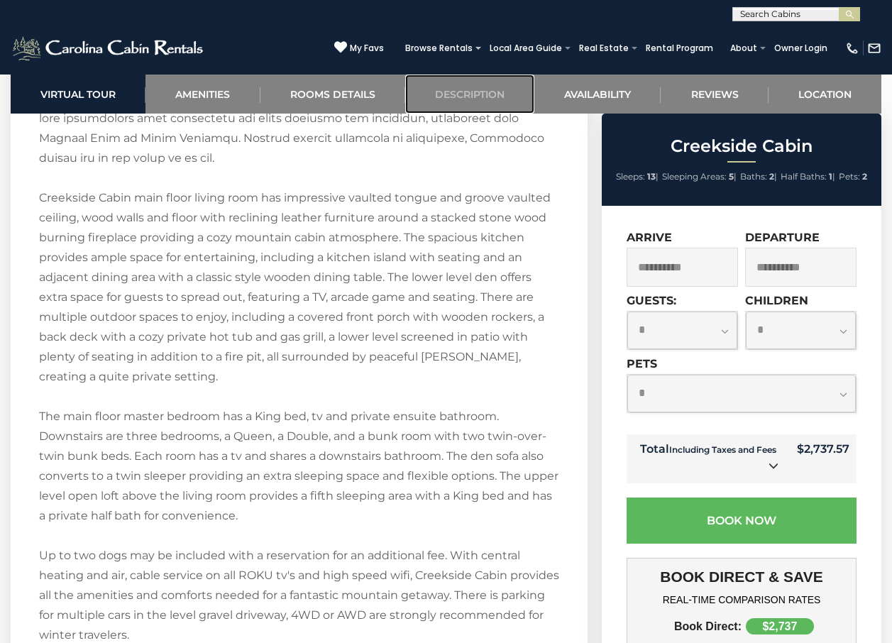
scroll to position [2284, 0]
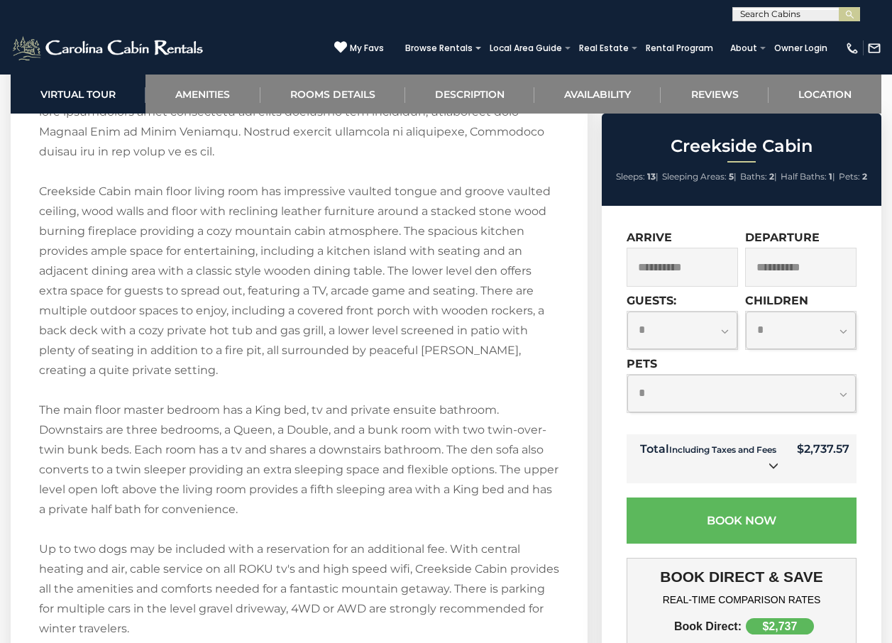
click at [722, 432] on div "**********" at bounding box center [742, 395] width 230 height 77
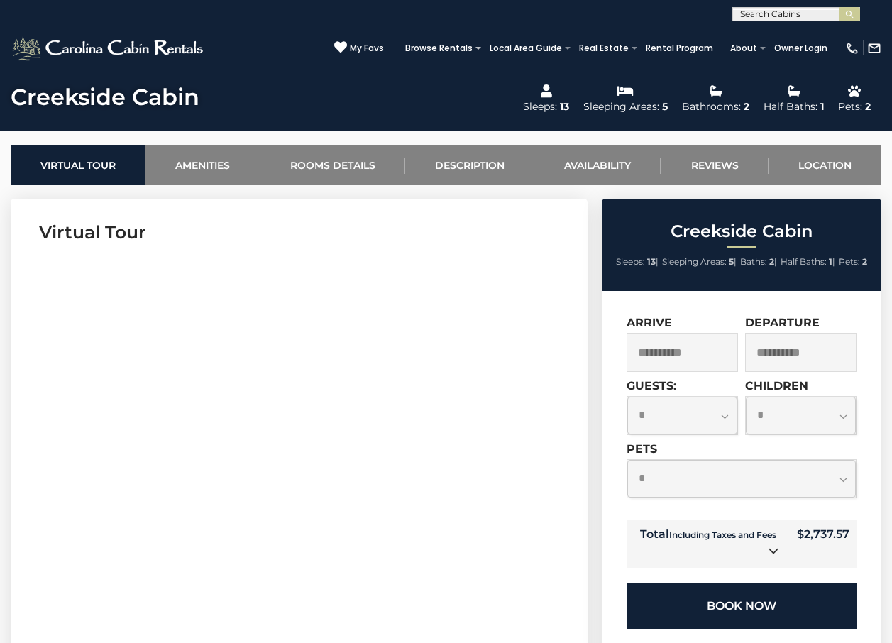
scroll to position [438, 0]
